Goal: Task Accomplishment & Management: Manage account settings

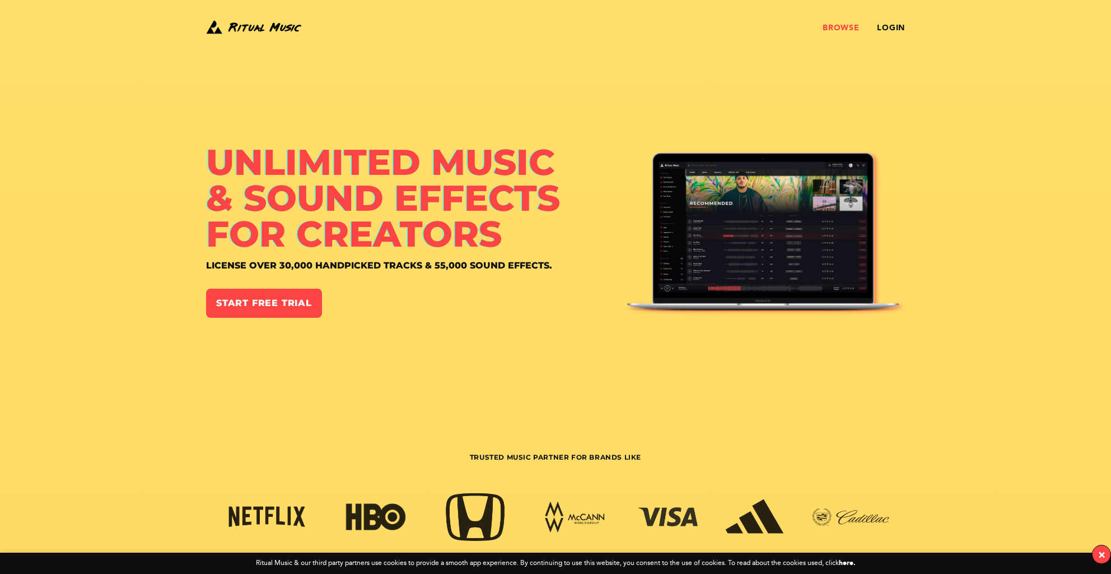
click at [837, 27] on link "Browse" at bounding box center [841, 28] width 36 height 9
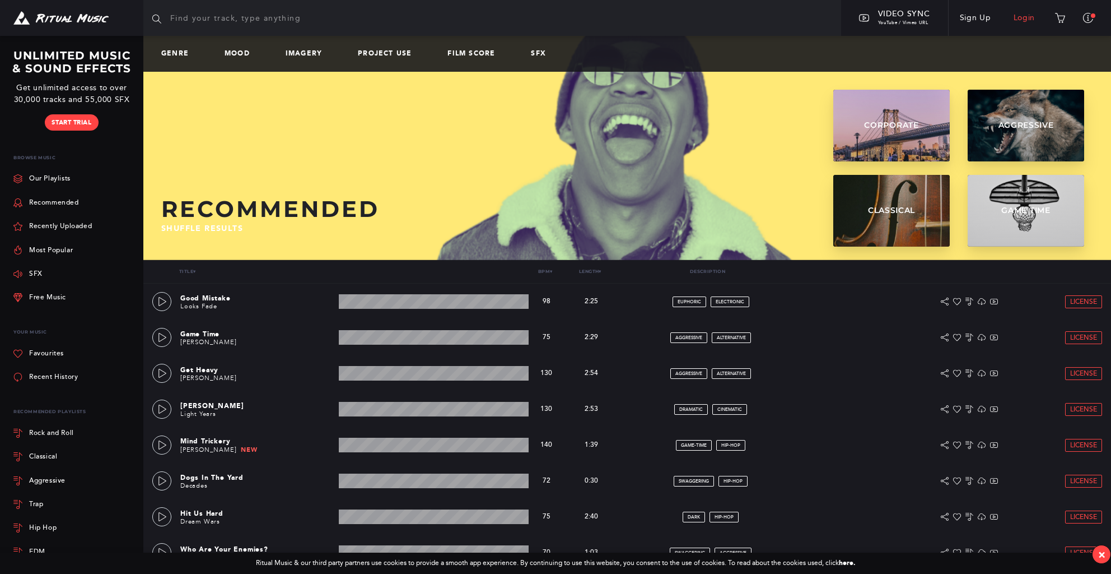
click at [1022, 16] on link "Login" at bounding box center [1025, 17] width 44 height 31
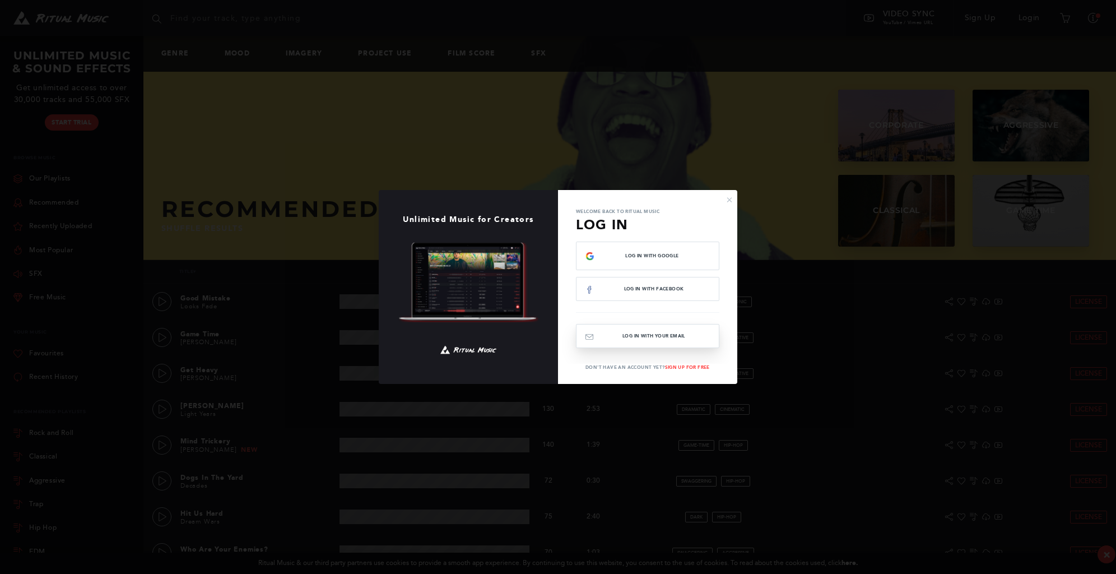
click at [636, 334] on button "Log In with your email" at bounding box center [647, 336] width 143 height 24
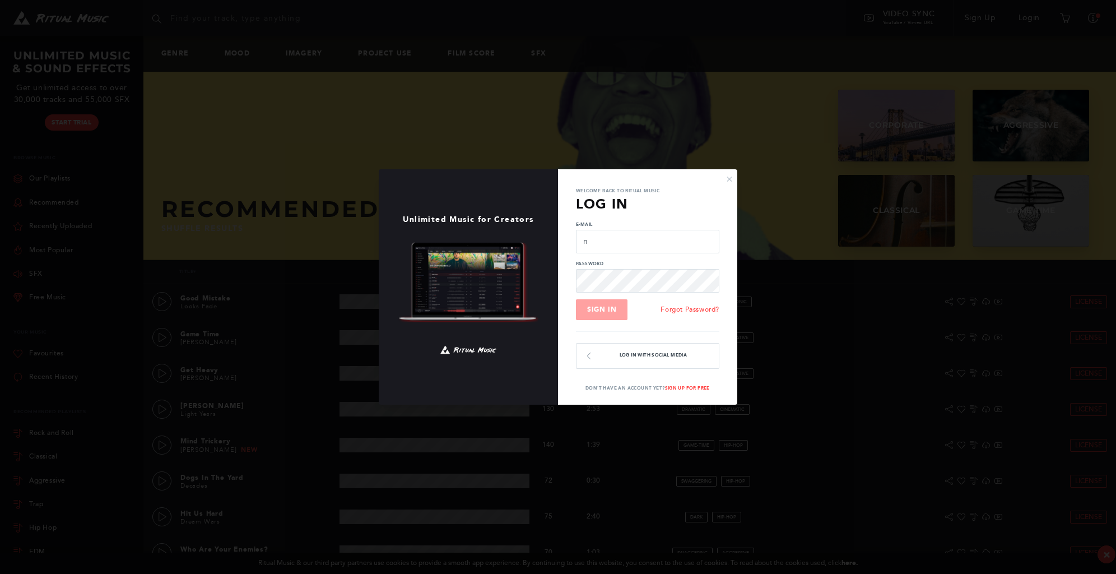
type input "nextstopmike@gmail.com"
click at [576, 299] on button "Sign In" at bounding box center [602, 309] width 52 height 21
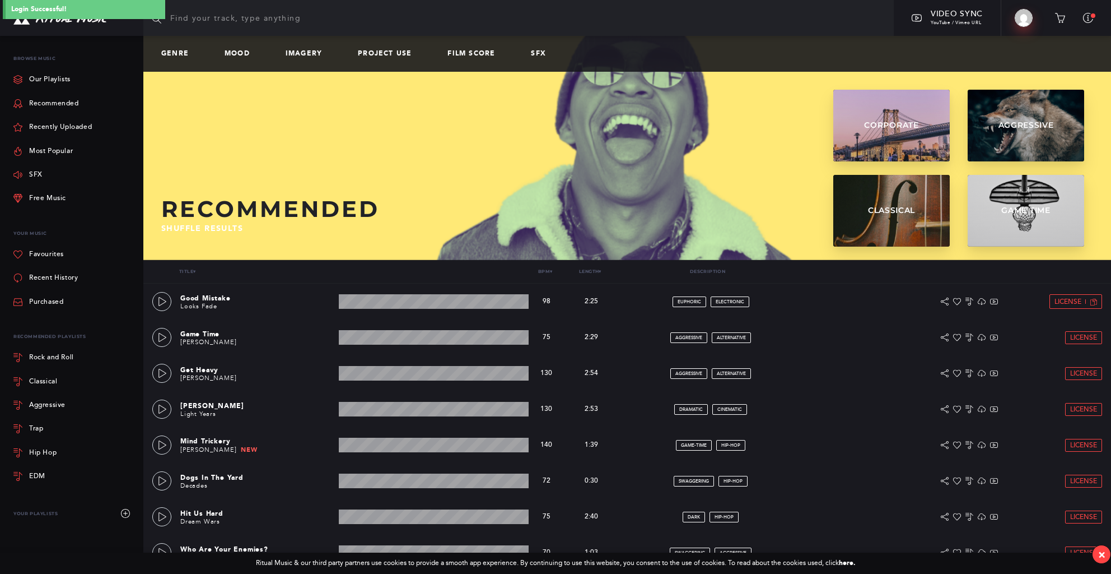
click at [1025, 20] on img at bounding box center [1024, 18] width 18 height 18
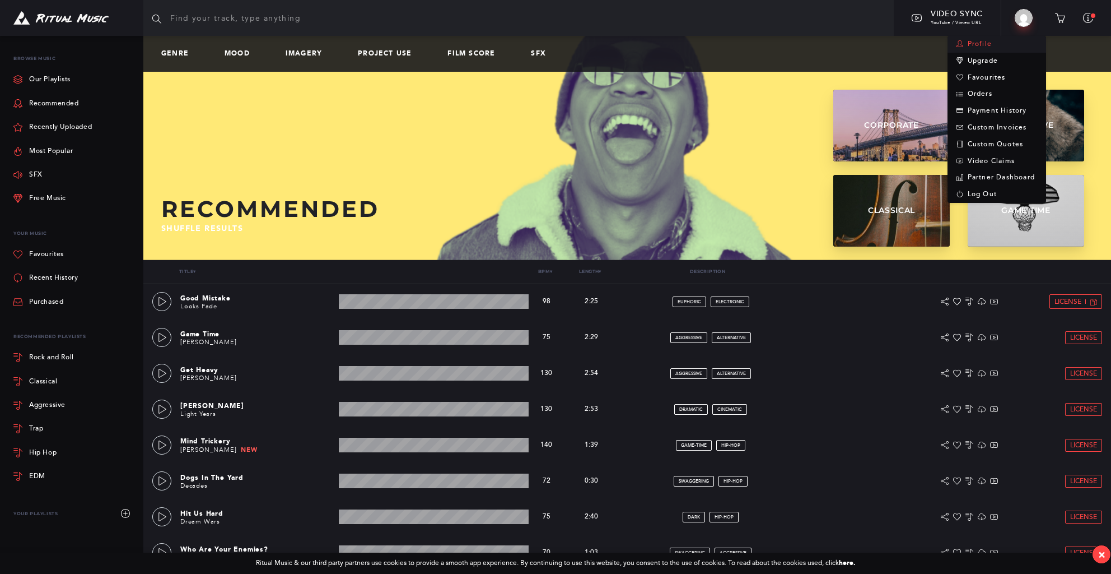
click at [974, 45] on link "Profile" at bounding box center [997, 44] width 99 height 17
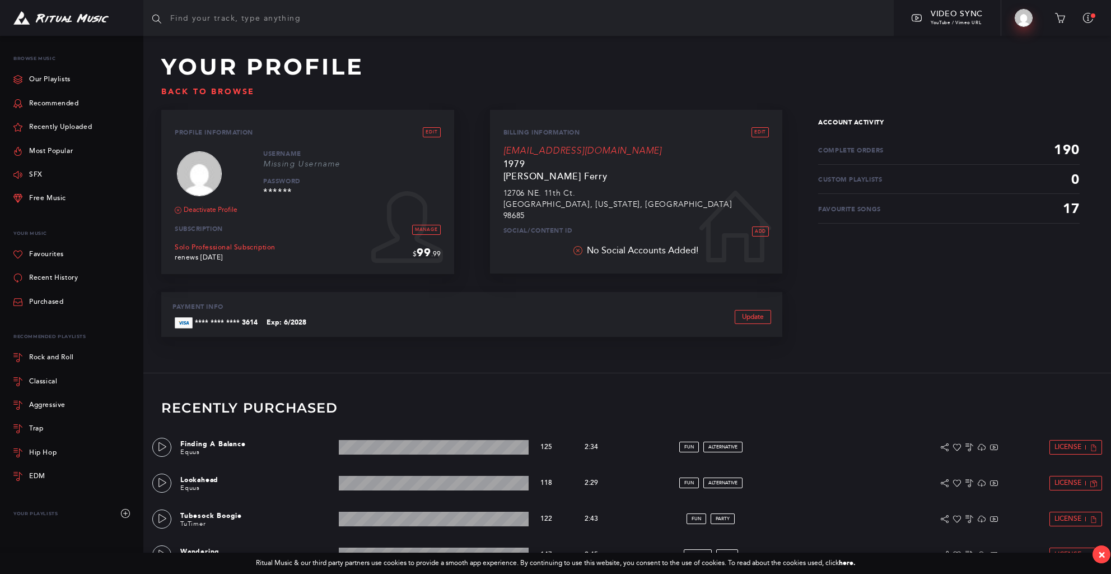
click at [1025, 18] on img at bounding box center [1024, 18] width 18 height 18
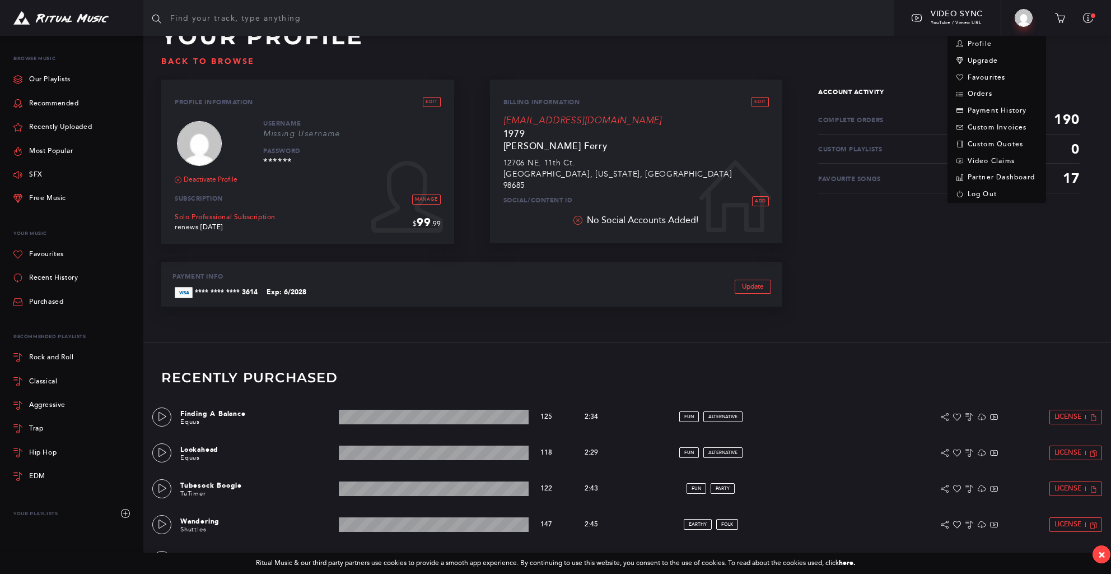
click at [1072, 113] on span "190" at bounding box center [1067, 119] width 26 height 16
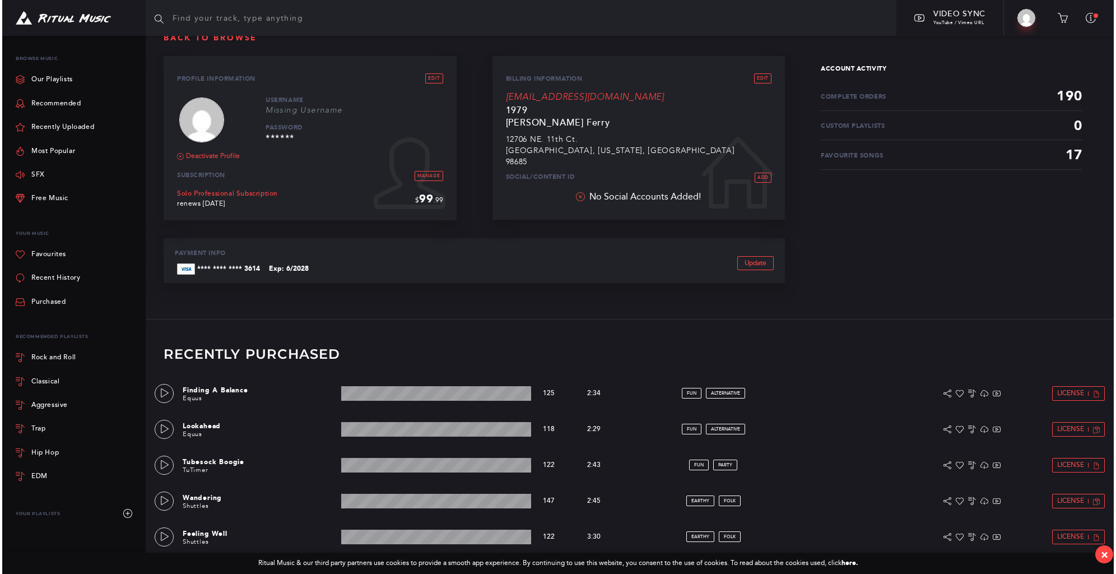
scroll to position [0, 0]
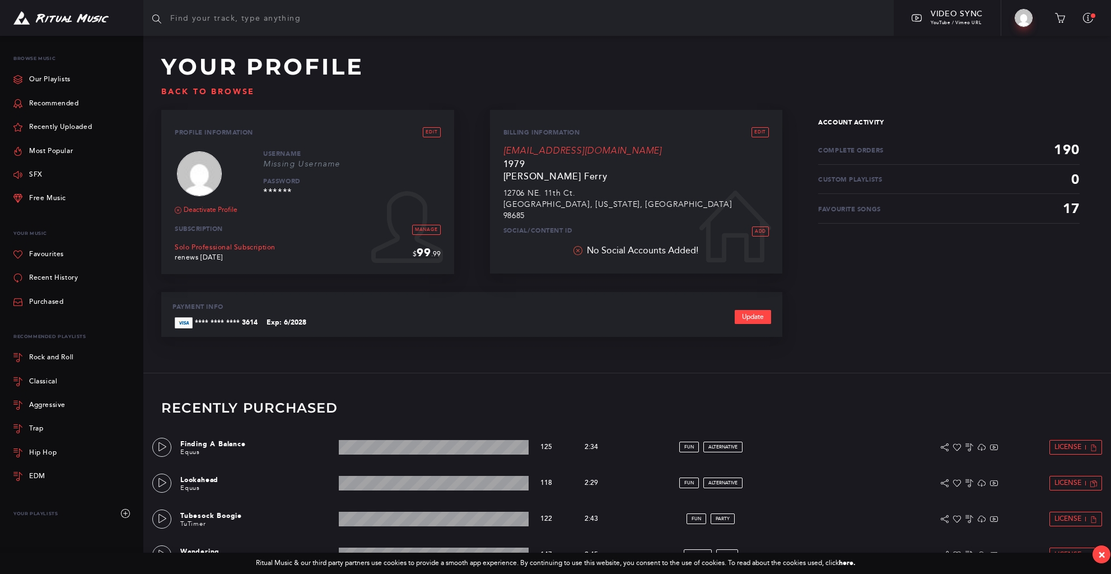
click at [745, 313] on link "Update" at bounding box center [753, 317] width 36 height 14
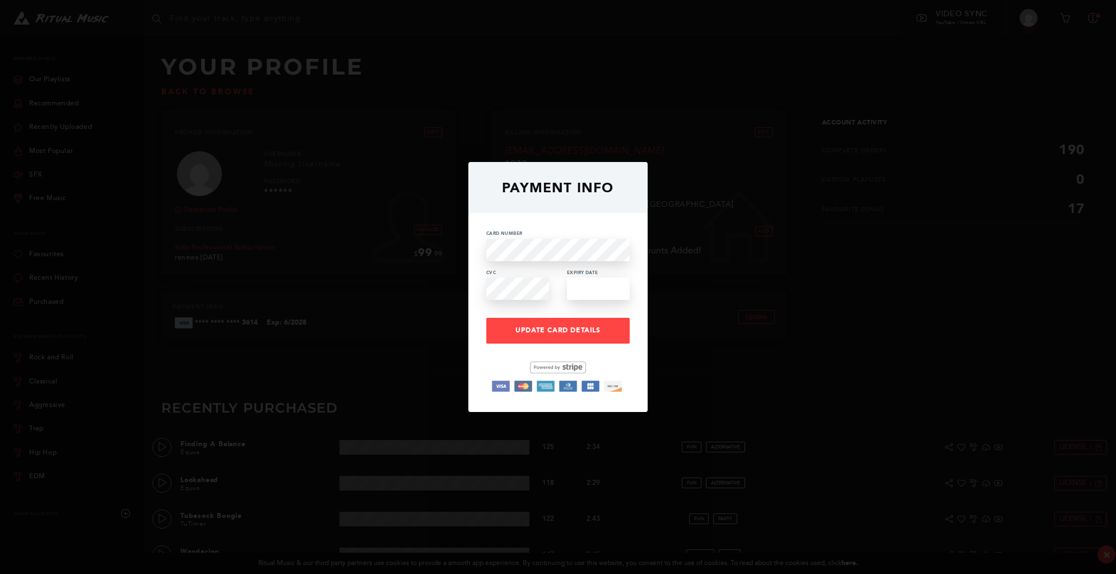
click at [403, 250] on div "Payment Info Card Number CVC Expiry Date Update Card Details" at bounding box center [558, 287] width 1116 height 574
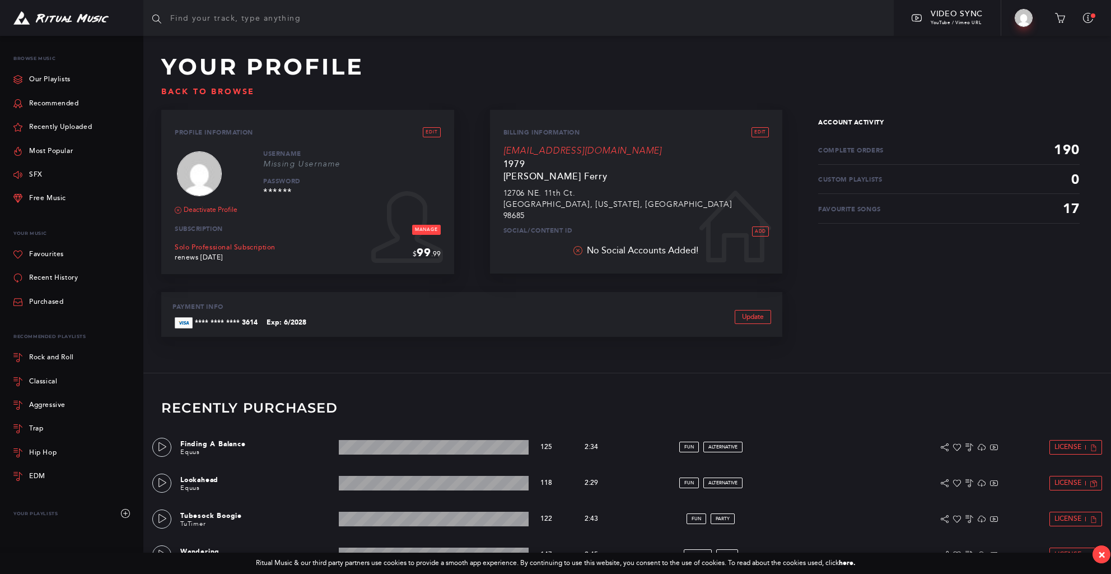
click at [427, 230] on link "Manage" at bounding box center [426, 230] width 29 height 10
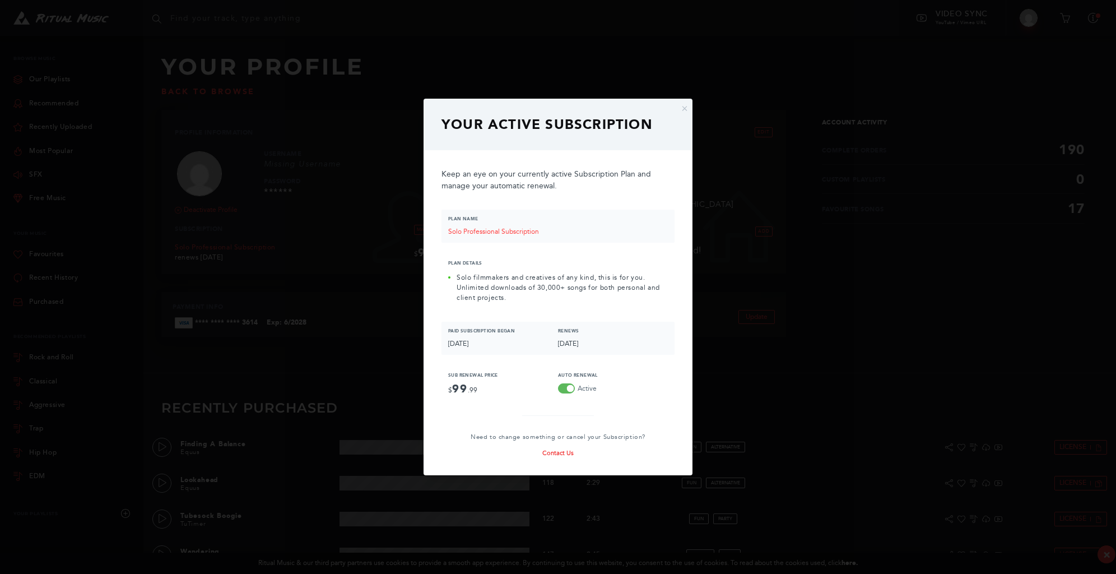
click at [560, 453] on link "Contact Us" at bounding box center [557, 452] width 31 height 7
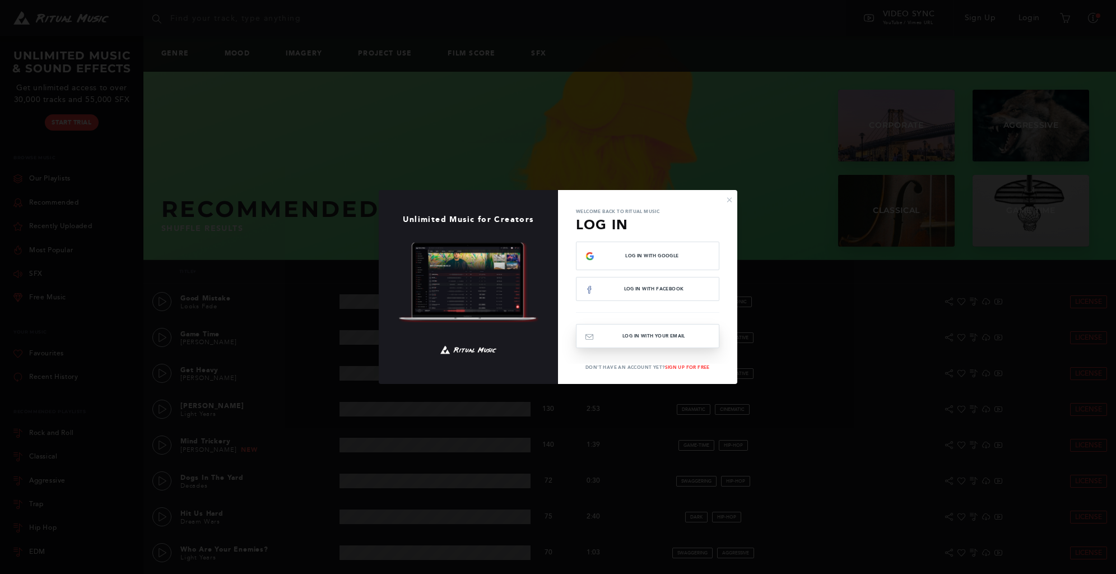
click at [637, 339] on button "Log In with your email" at bounding box center [647, 336] width 143 height 24
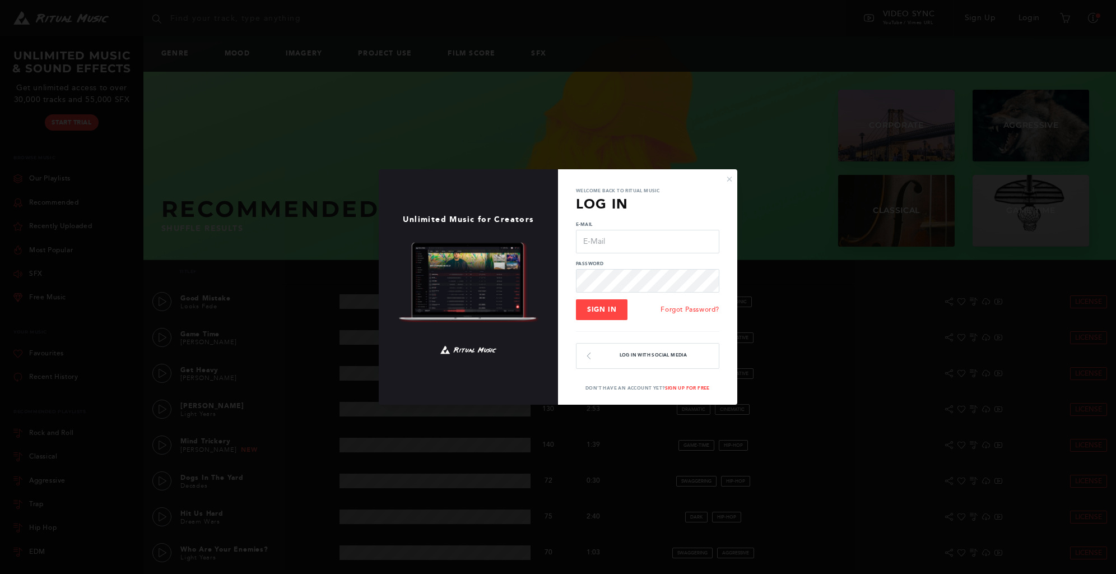
type input "m"
type input "nextstopmike@gmail.com"
click at [576, 299] on button "Sign In" at bounding box center [602, 309] width 52 height 21
click at [616, 307] on button "Sign In" at bounding box center [602, 309] width 52 height 21
click at [509, 269] on div "× Unlimited Music for Creators Welcome back to Ritual Music Log In E-Mail nexts…" at bounding box center [558, 287] width 359 height 236
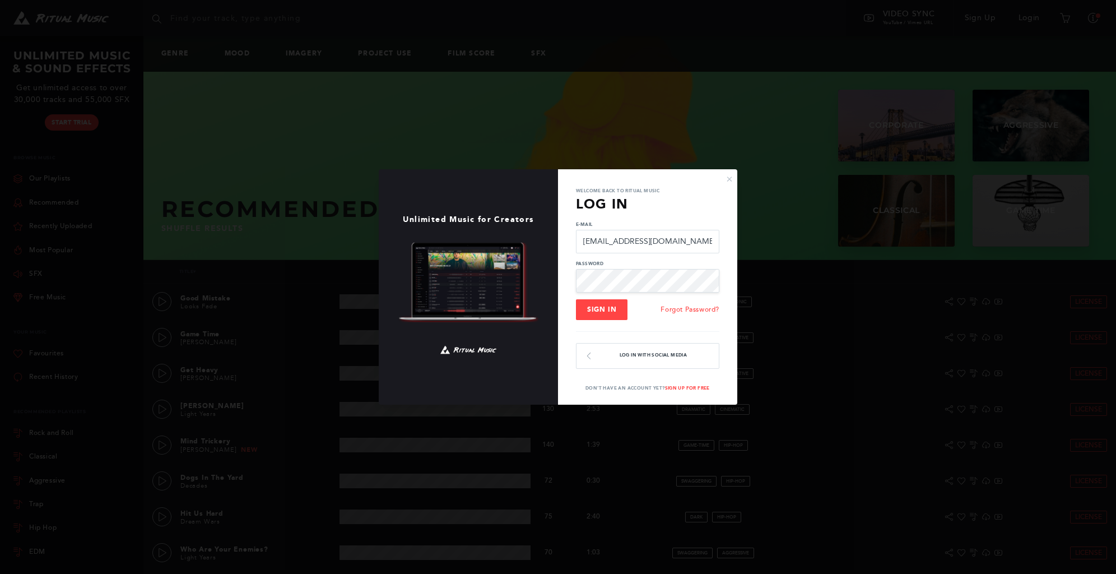
click at [576, 299] on button "Sign In" at bounding box center [602, 309] width 52 height 21
drag, startPoint x: 624, startPoint y: 236, endPoint x: 555, endPoint y: 235, distance: 68.9
click at [555, 235] on div "× Unlimited Music for Creators Welcome back to Ritual Music Log In E-Mail nexts…" at bounding box center [558, 287] width 359 height 236
type input "mwferrydop@gmail.com"
click at [615, 313] on button "Sign In" at bounding box center [602, 309] width 52 height 21
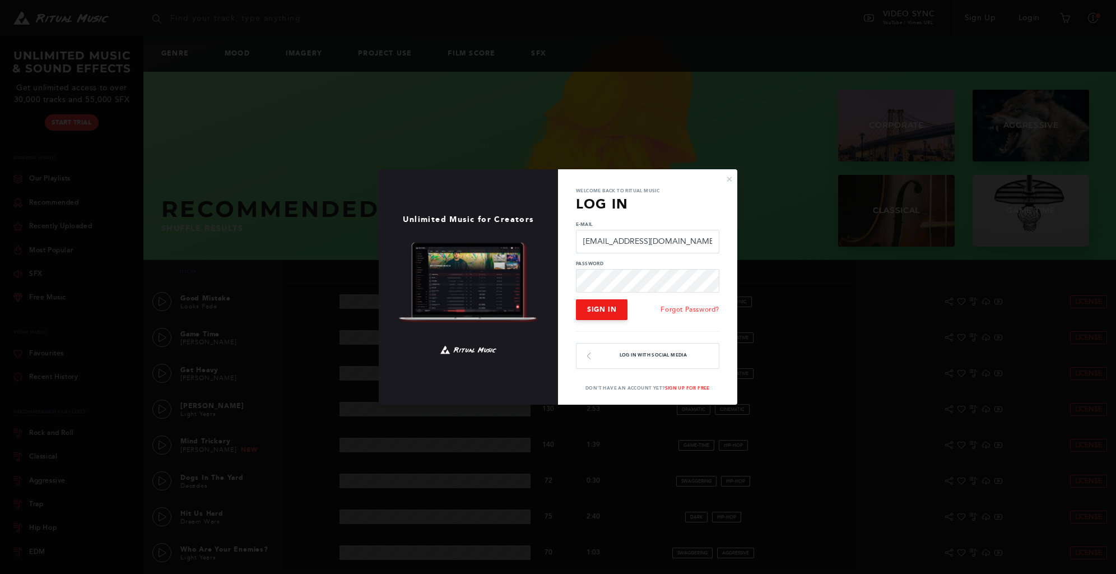
click at [609, 310] on span "Sign In" at bounding box center [601, 309] width 29 height 8
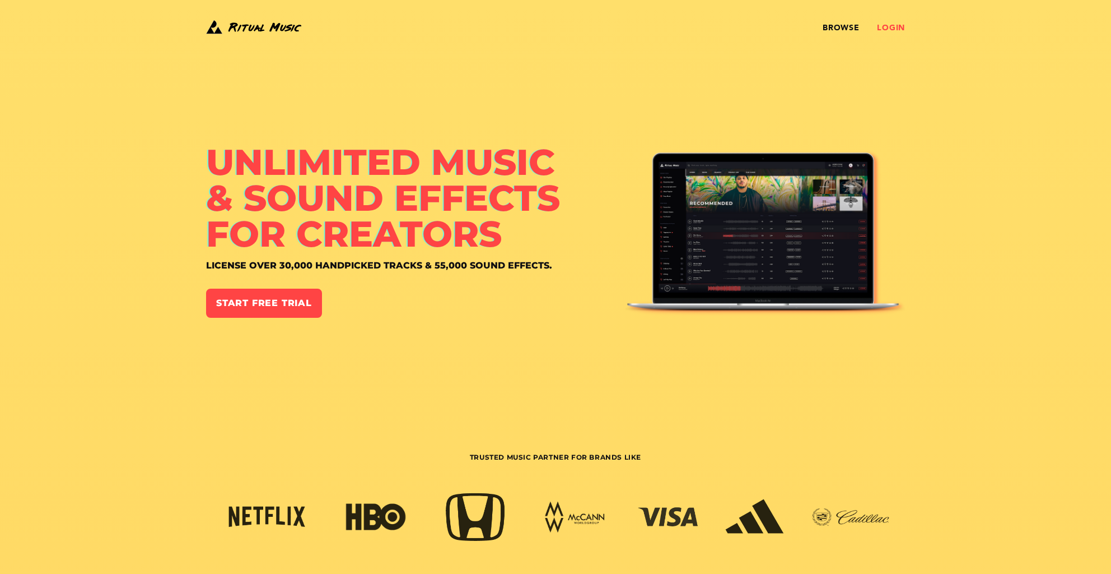
click at [885, 25] on link "Login" at bounding box center [891, 28] width 28 height 9
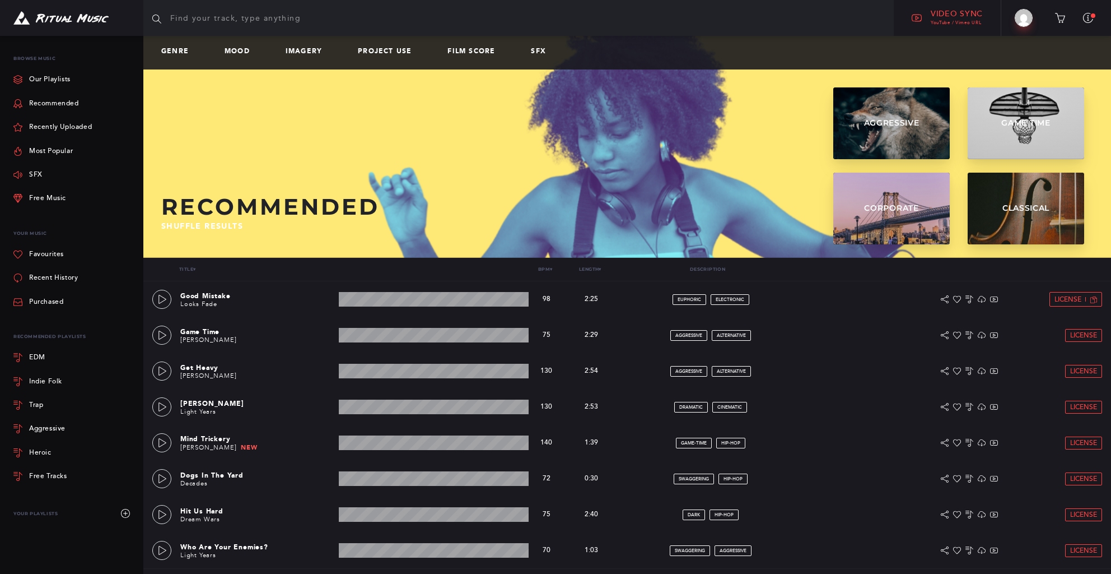
scroll to position [2, 0]
click at [1024, 22] on img at bounding box center [1024, 18] width 18 height 18
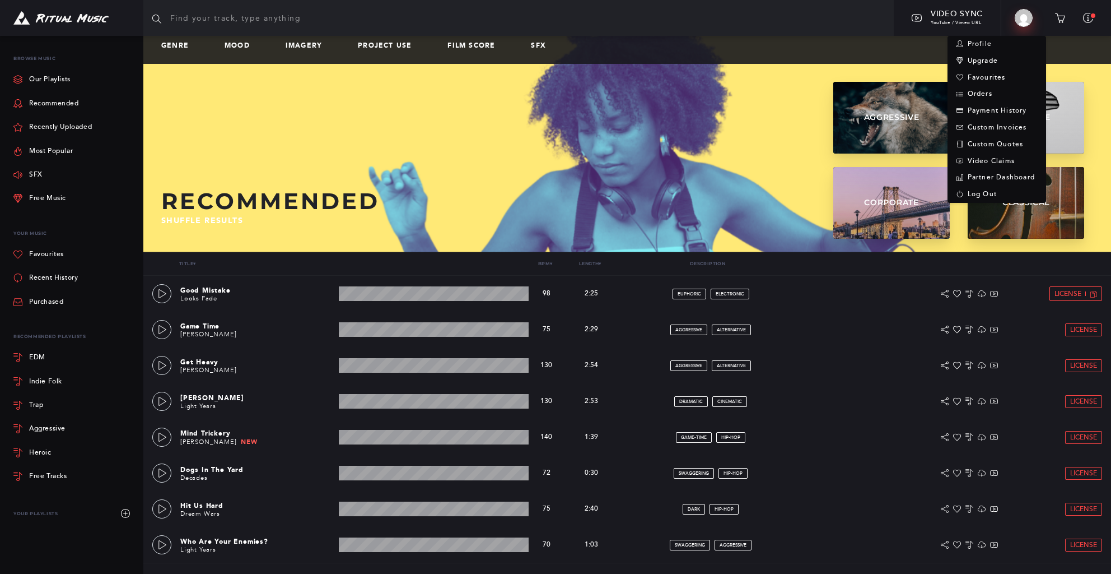
scroll to position [8, 0]
